Goal: Information Seeking & Learning: Learn about a topic

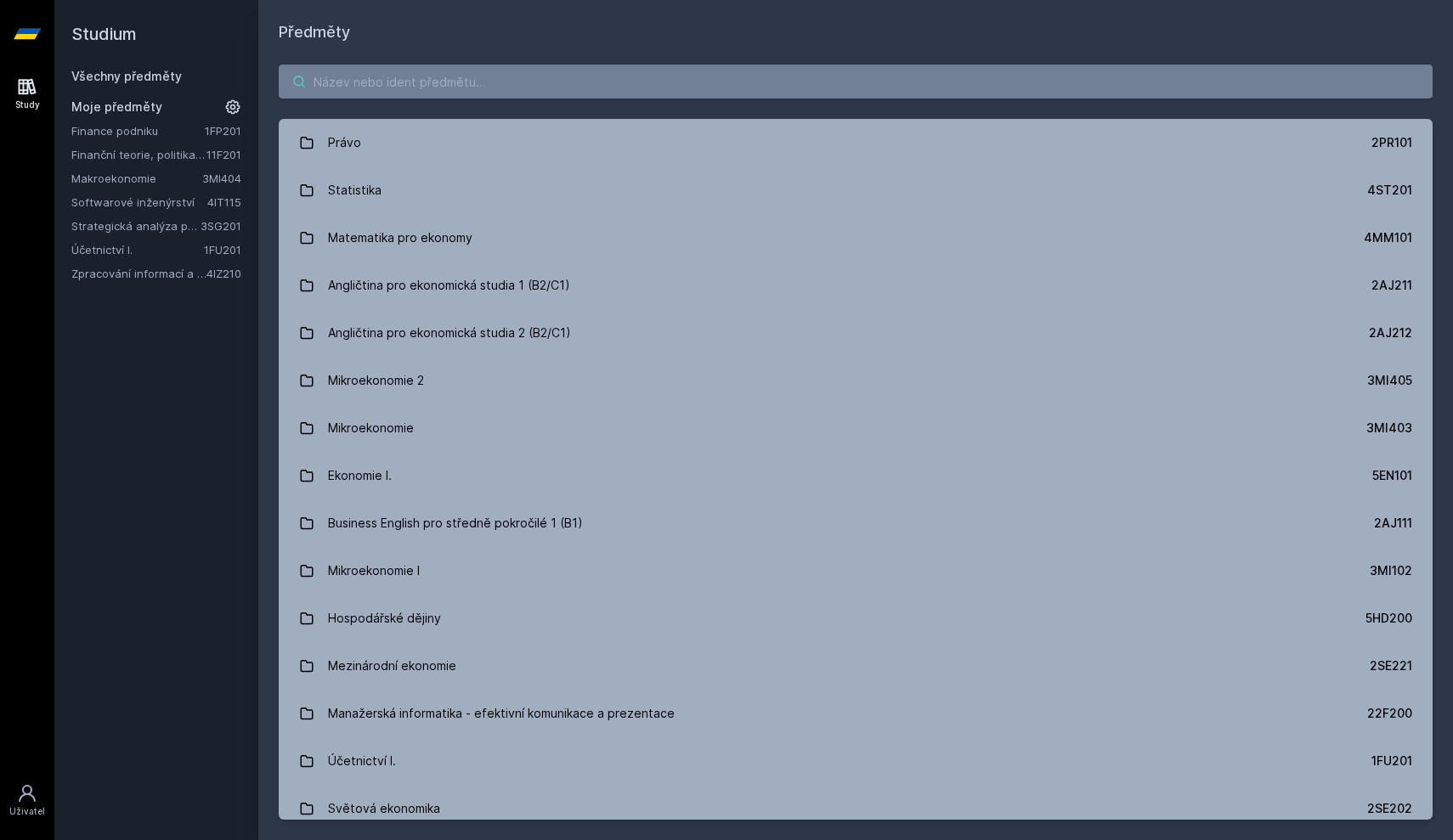
click at [1054, 97] on input "search" at bounding box center [855, 82] width 1154 height 34
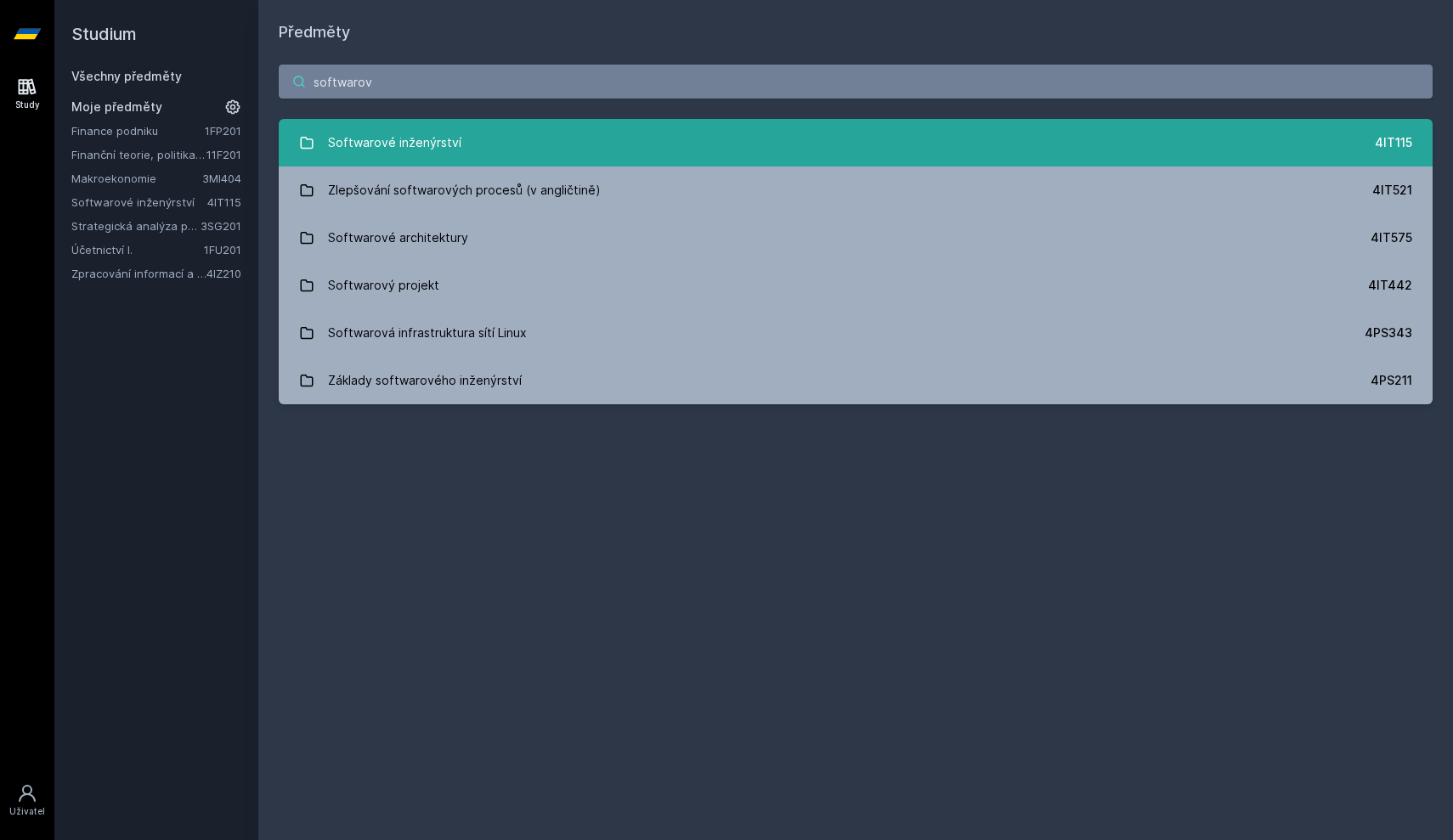
type input "software"
drag, startPoint x: 641, startPoint y: 133, endPoint x: 535, endPoint y: 146, distance: 106.8
click at [535, 146] on link "Softwarové inženýrství 4IT115" at bounding box center [855, 142] width 1154 height 48
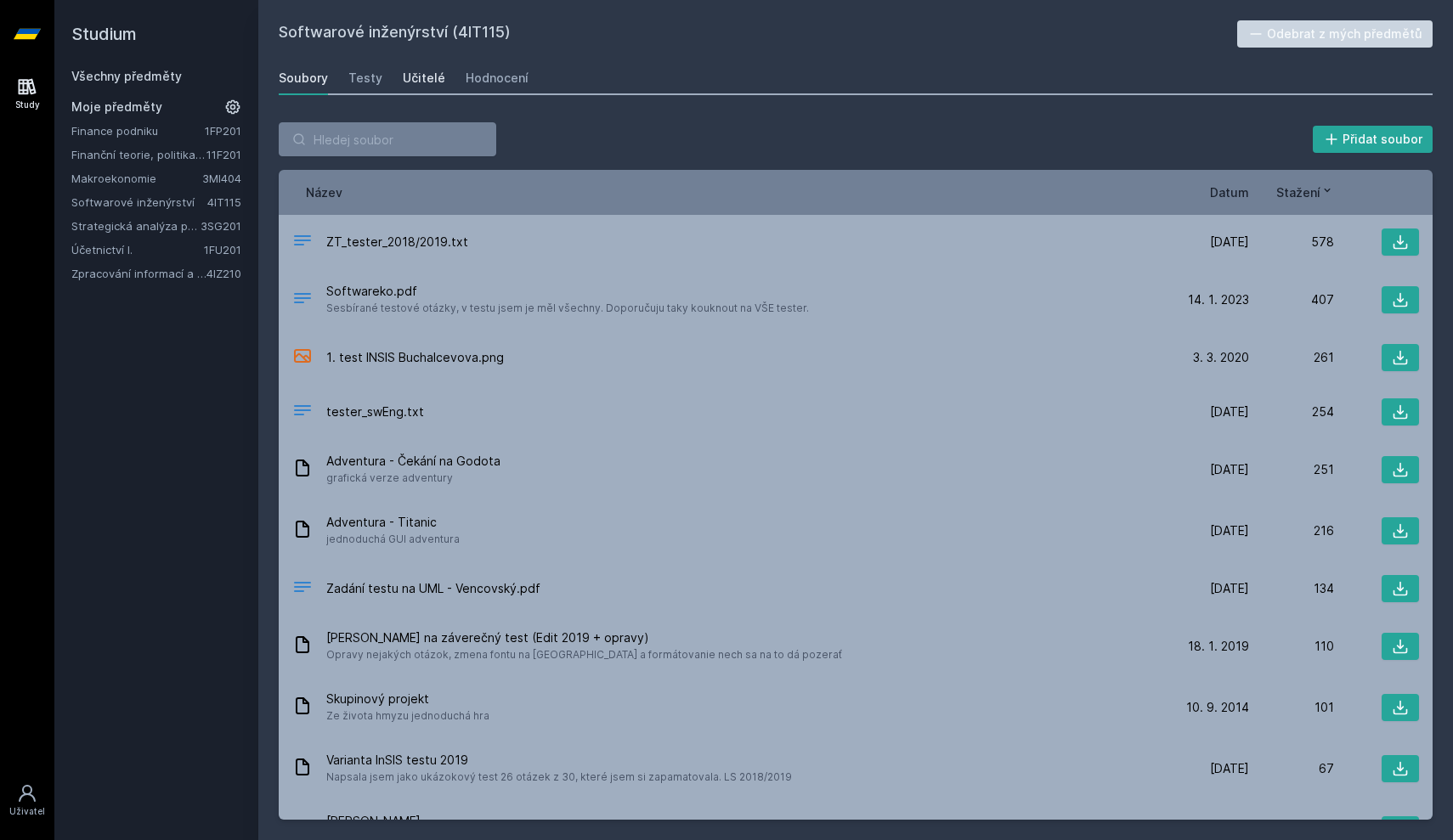
click at [422, 76] on div "Učitelé" at bounding box center [423, 78] width 42 height 17
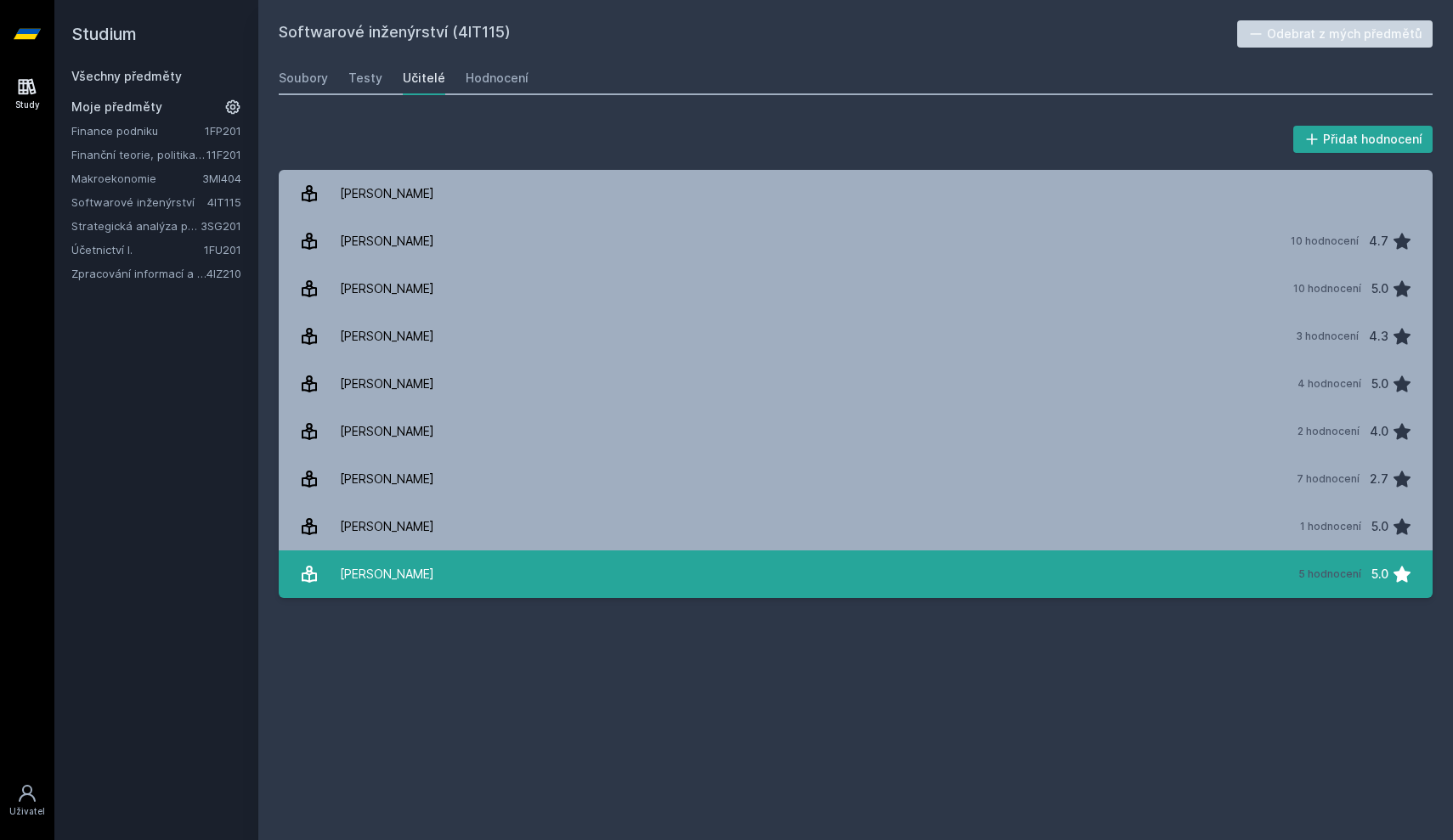
click at [471, 589] on link "[PERSON_NAME] 5 hodnocení 5.0" at bounding box center [855, 574] width 1154 height 48
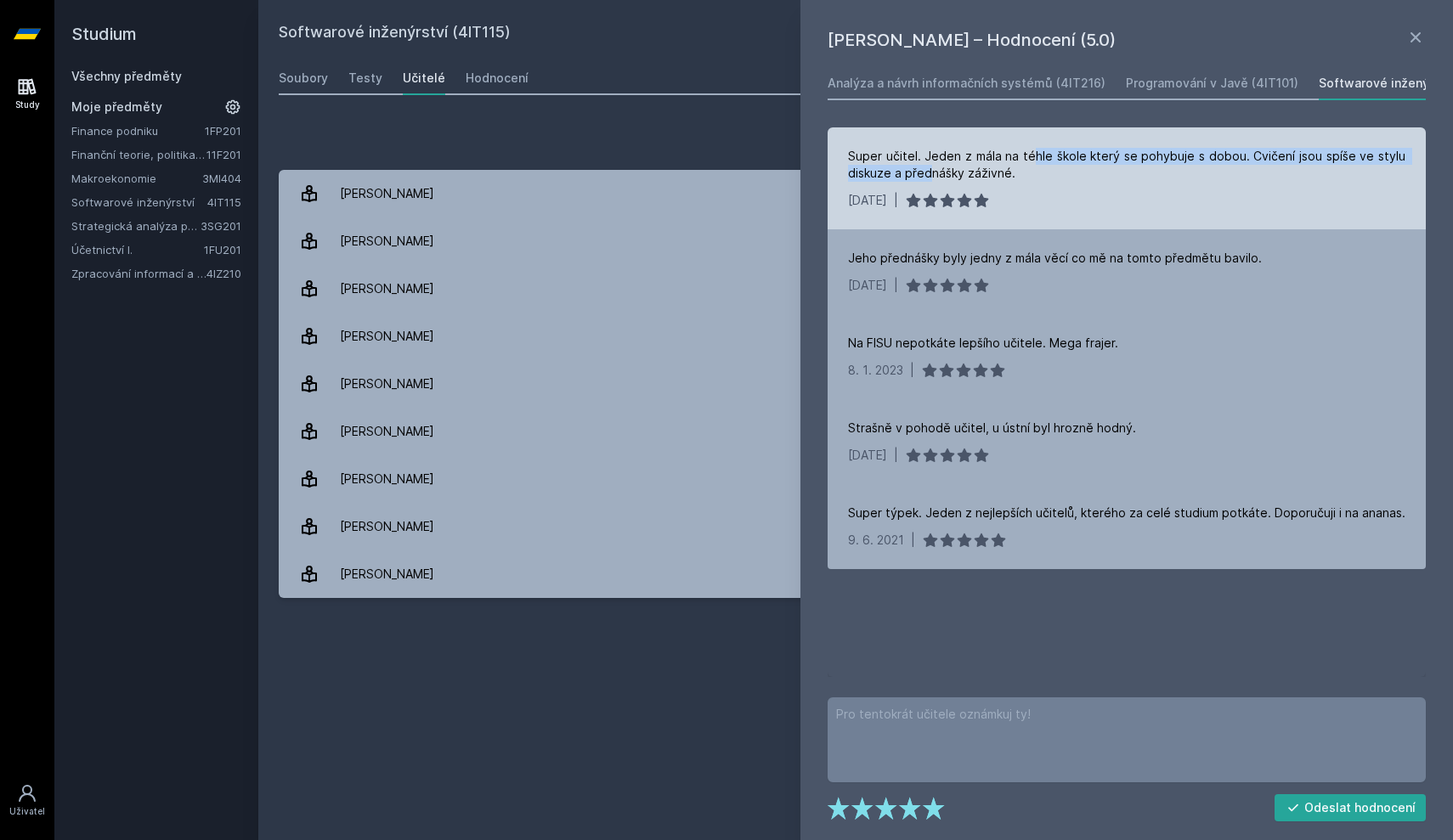
drag, startPoint x: 927, startPoint y: 172, endPoint x: 1036, endPoint y: 151, distance: 111.0
click at [1036, 151] on div "Super učitel. Jeden z mála na téhle škole který se pohybuje s dobou. Cvičení js…" at bounding box center [1127, 165] width 557 height 34
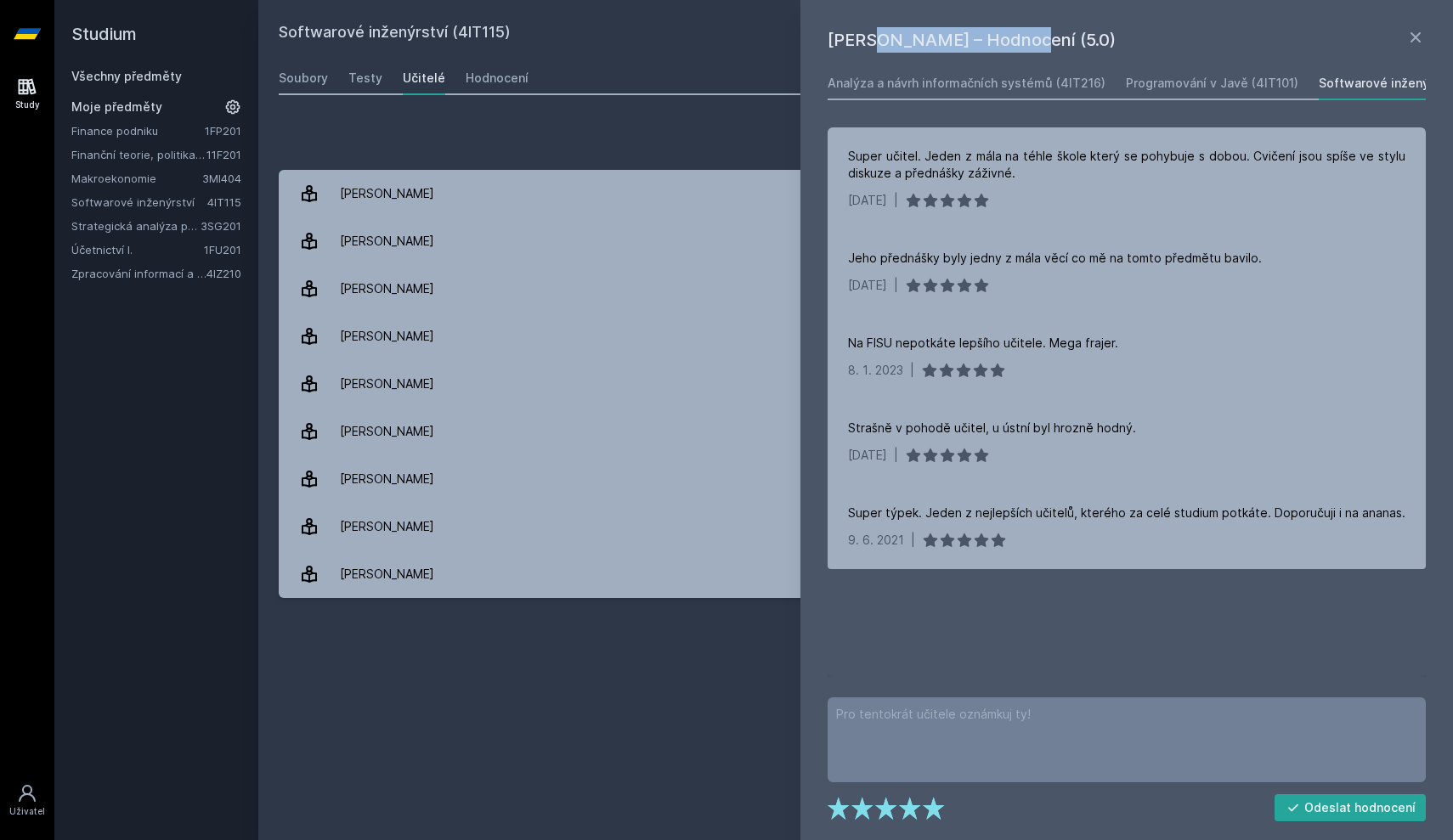
drag, startPoint x: 824, startPoint y: 41, endPoint x: 964, endPoint y: 45, distance: 140.1
click at [964, 45] on div "[PERSON_NAME] – Hodnocení (5.0) Analýza a návrh informačních systémů (4IT216) P…" at bounding box center [1127, 420] width 652 height 840
click at [964, 45] on h1 "[PERSON_NAME] – Hodnocení (5.0)" at bounding box center [1116, 40] width 578 height 25
click at [490, 26] on h2 "Softwarové inženýrství (4IT115)" at bounding box center [758, 34] width 959 height 27
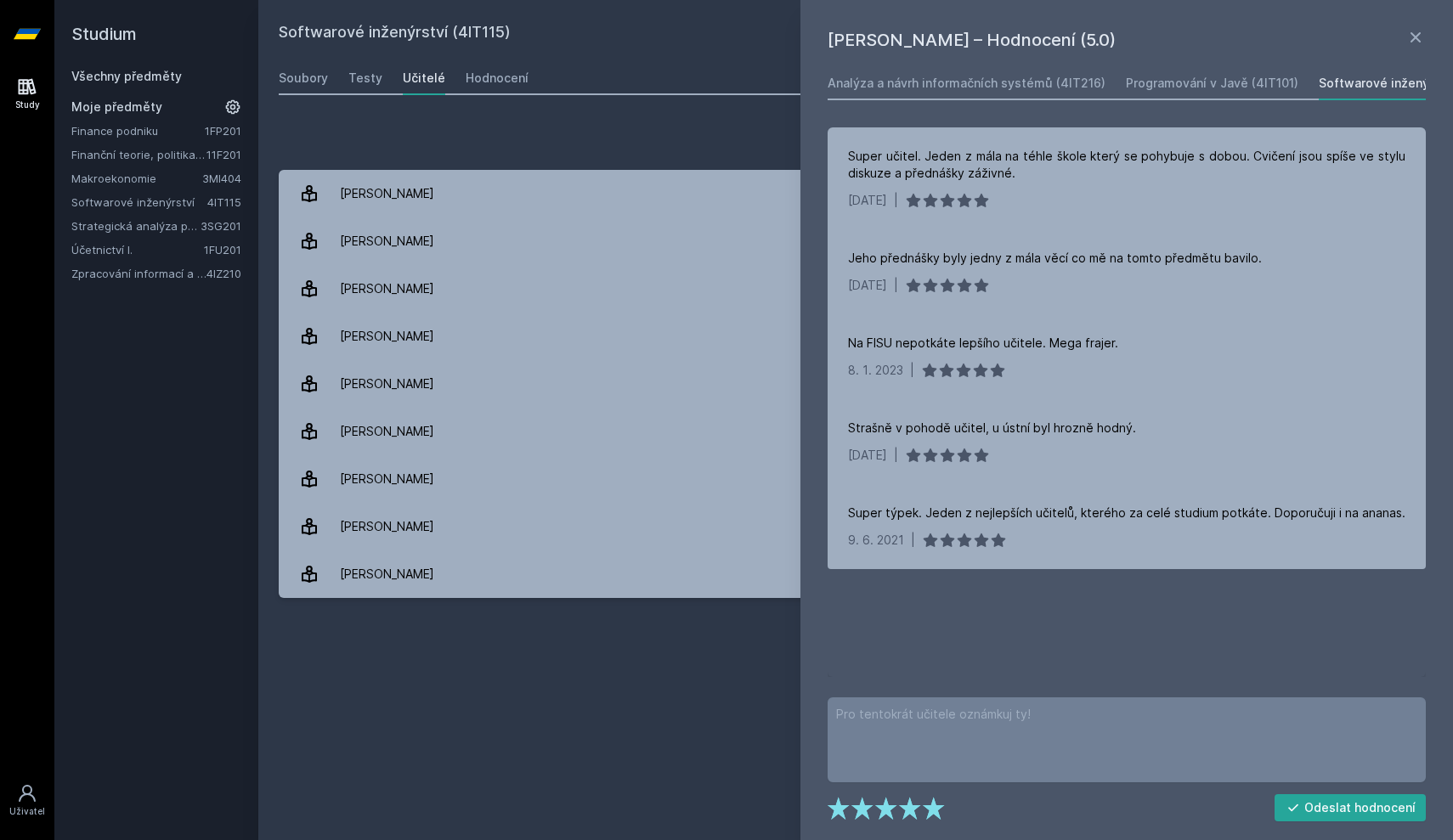
copy h2 "4IT115"
drag, startPoint x: 824, startPoint y: 43, endPoint x: 952, endPoint y: 44, distance: 128.0
click at [952, 44] on div "[PERSON_NAME] – Hodnocení (5.0) Analýza a návrh informačních systémů (4IT216) P…" at bounding box center [1127, 420] width 652 height 840
copy h1 "[PERSON_NAME]"
